Goal: Task Accomplishment & Management: Manage account settings

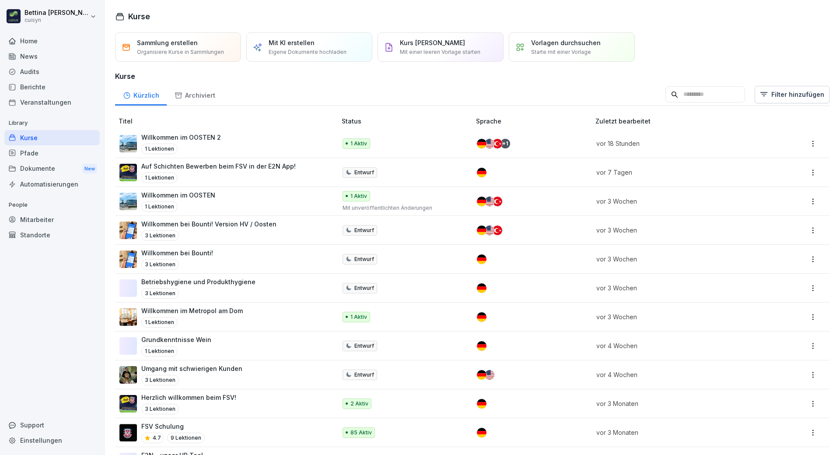
click at [48, 217] on div "Mitarbeiter" at bounding box center [51, 219] width 95 height 15
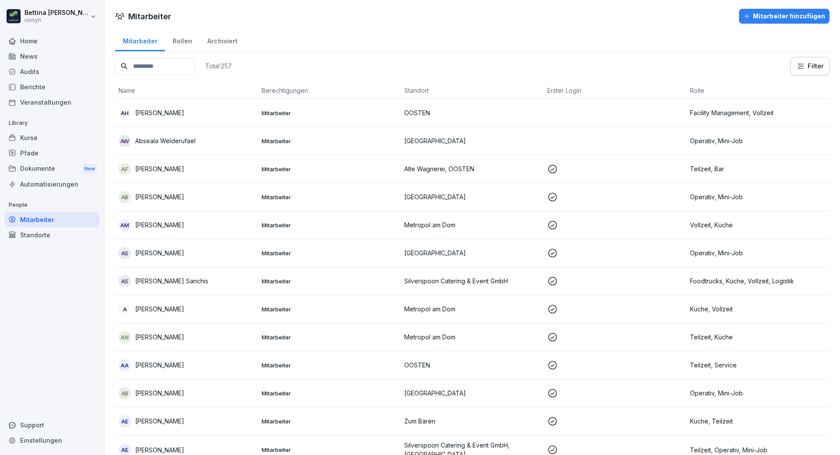
click at [170, 72] on input at bounding box center [155, 66] width 80 height 17
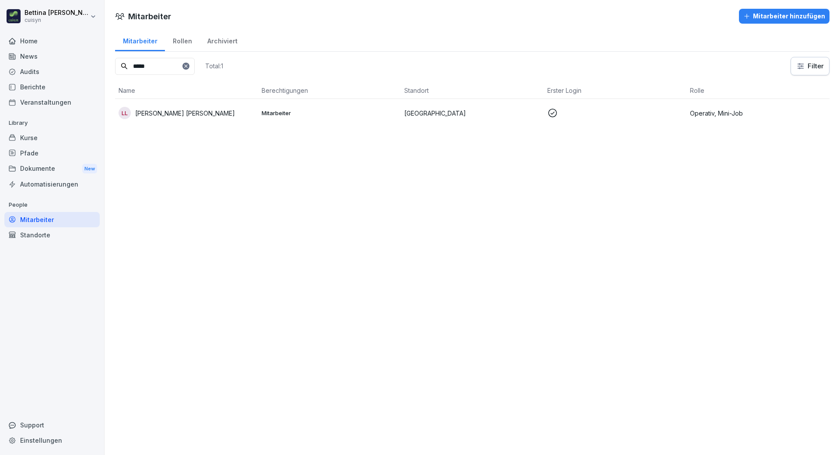
type input "*****"
click at [435, 112] on p "[GEOGRAPHIC_DATA]" at bounding box center [472, 113] width 136 height 9
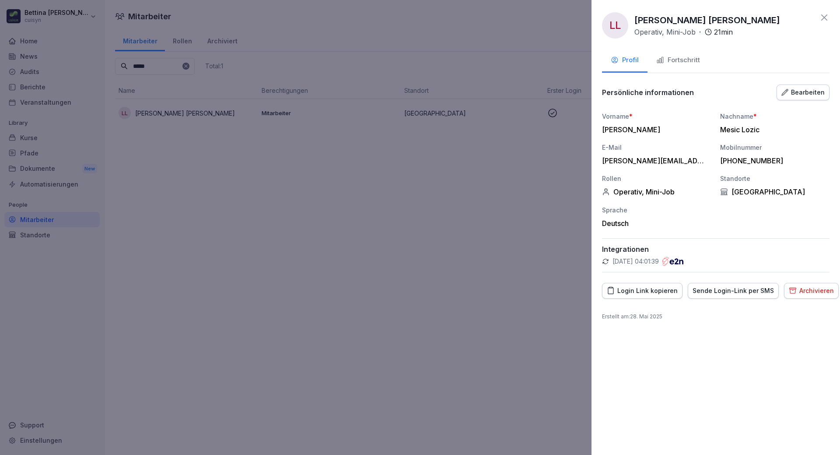
click at [686, 57] on div "Fortschritt" at bounding box center [678, 60] width 44 height 10
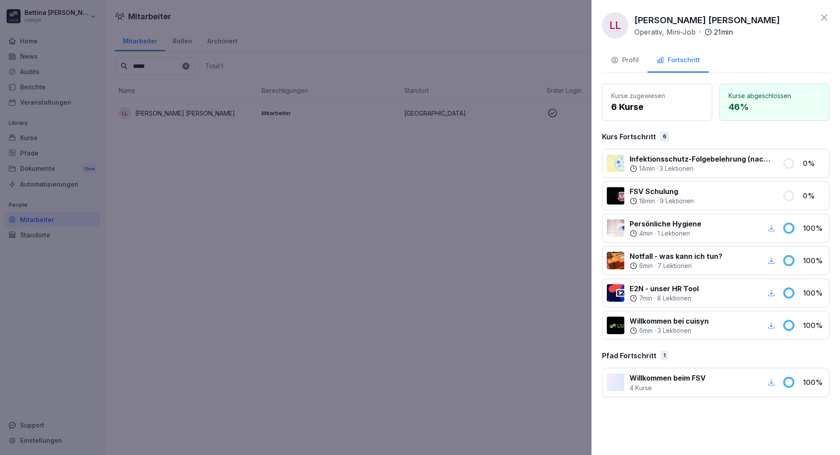
click at [442, 182] on div at bounding box center [420, 227] width 840 height 455
